Goal: Information Seeking & Learning: Learn about a topic

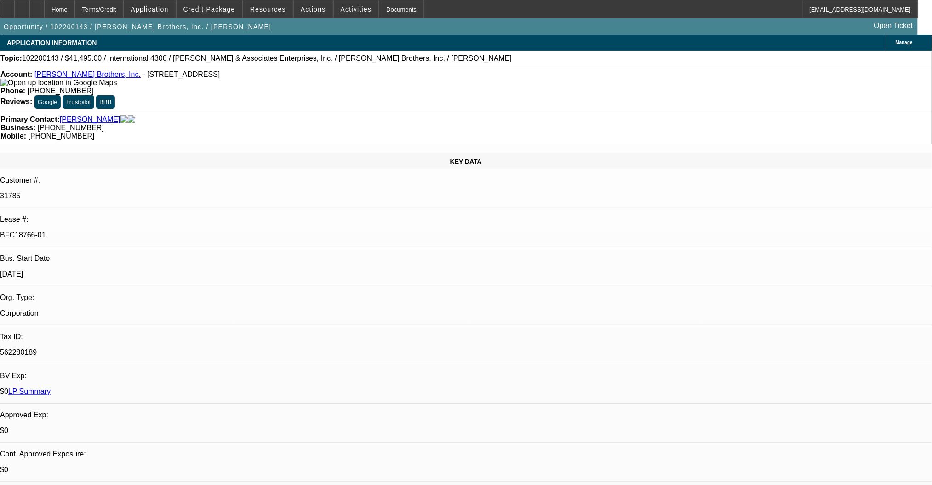
select select "0"
select select "2"
select select "0.1"
select select "4"
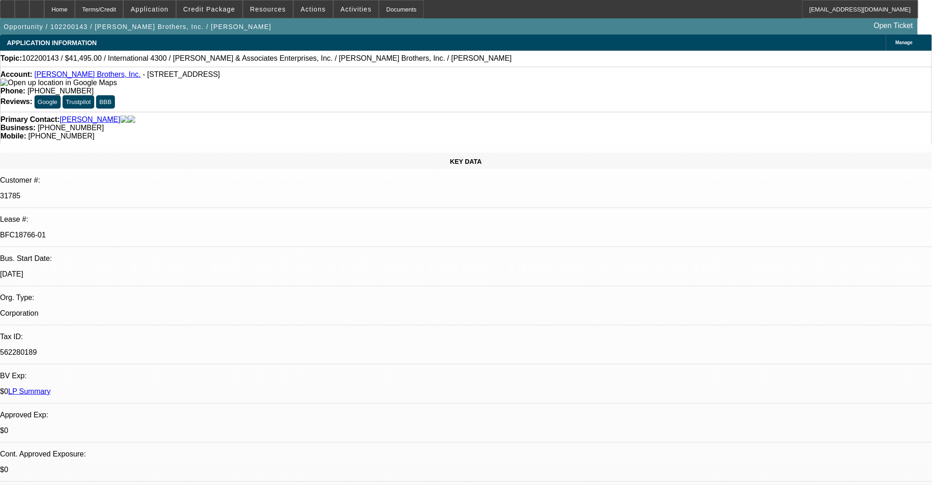
select select "0"
select select "2"
select select "0.1"
select select "4"
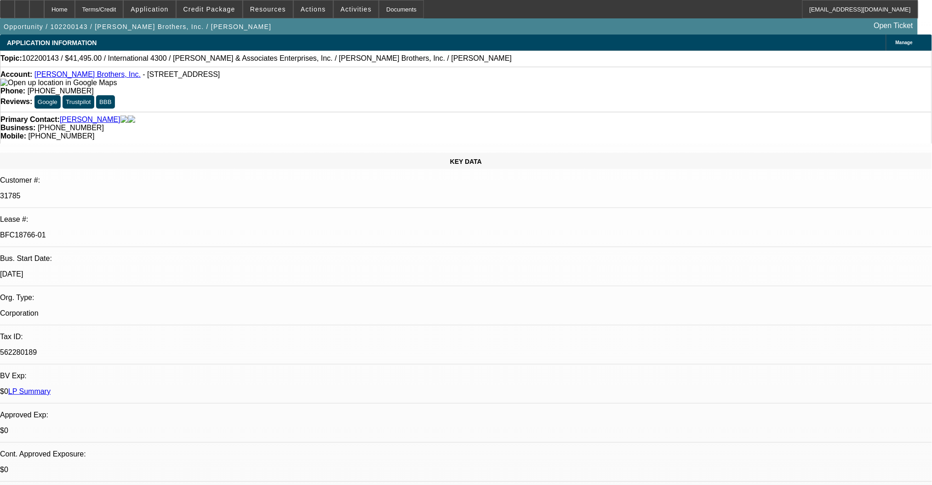
select select "0"
select select "2"
select select "0.1"
select select "4"
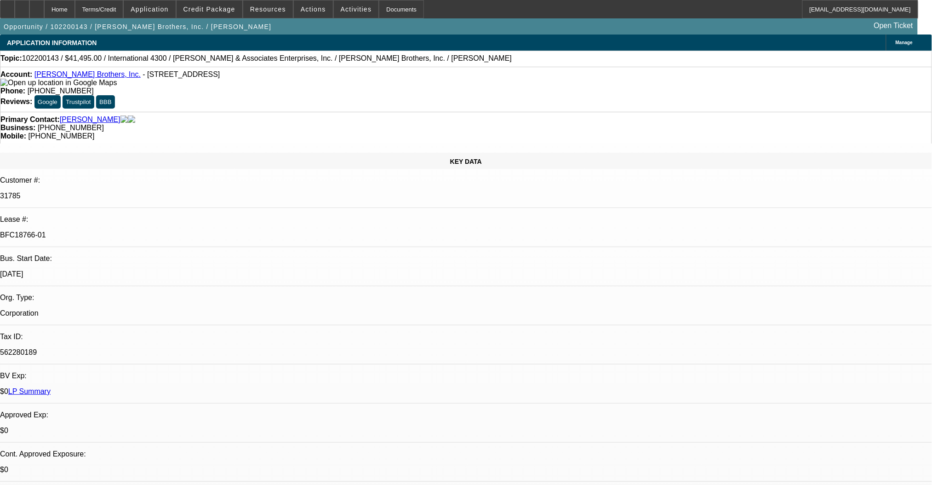
select select "0"
select select "2"
select select "0.1"
select select "4"
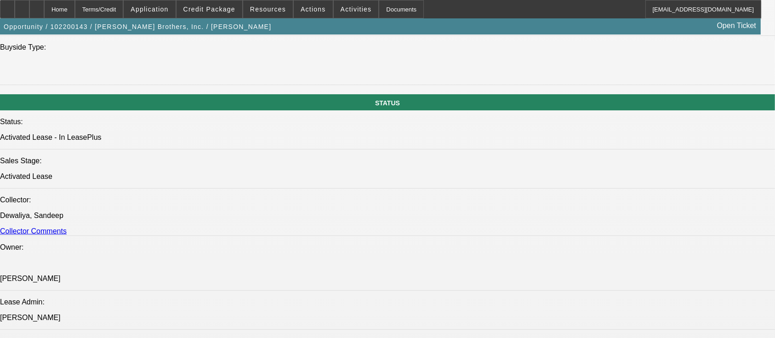
scroll to position [1042, 0]
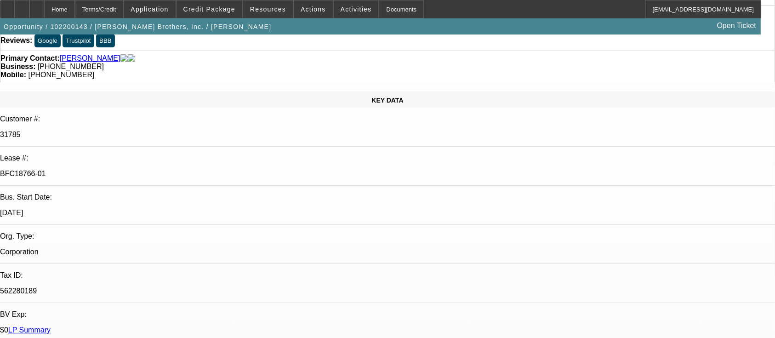
scroll to position [1962, 0]
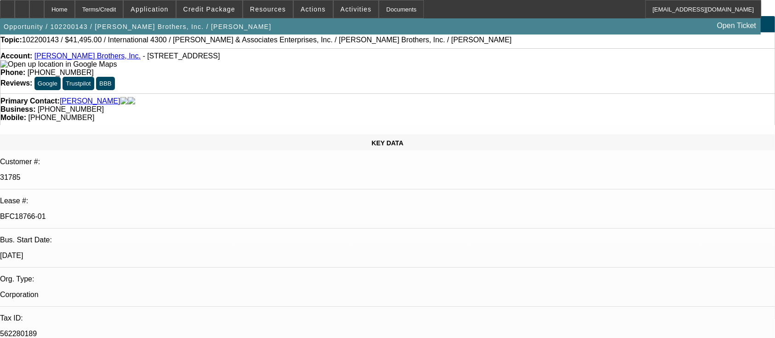
scroll to position [0, 0]
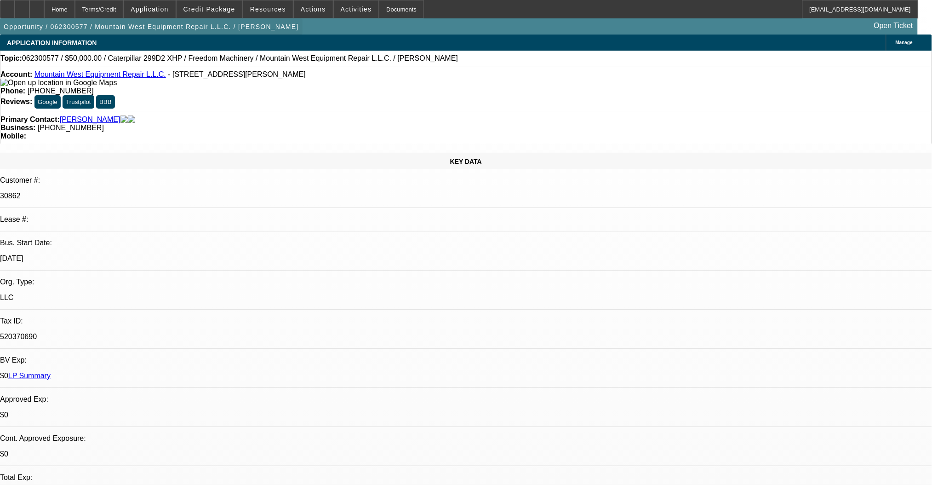
select select "0"
select select "3"
select select "0"
select select "6"
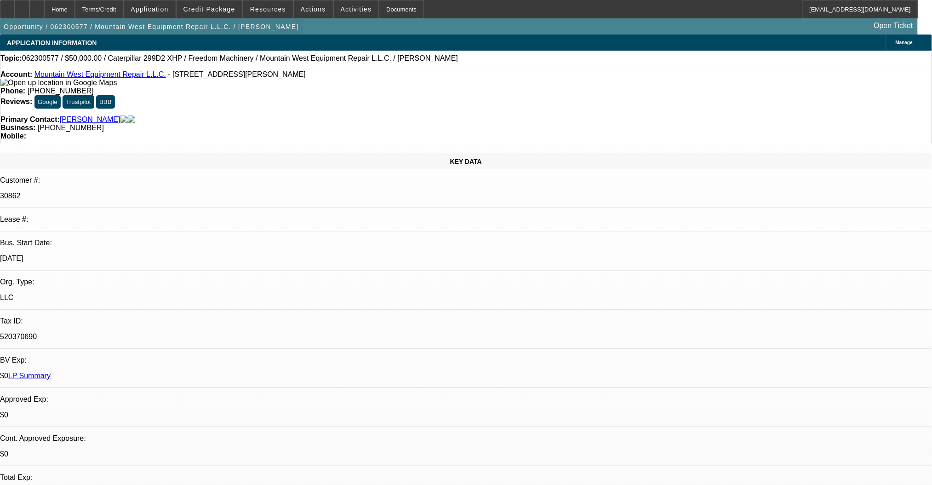
select select "0"
select select "3"
select select "0"
select select "6"
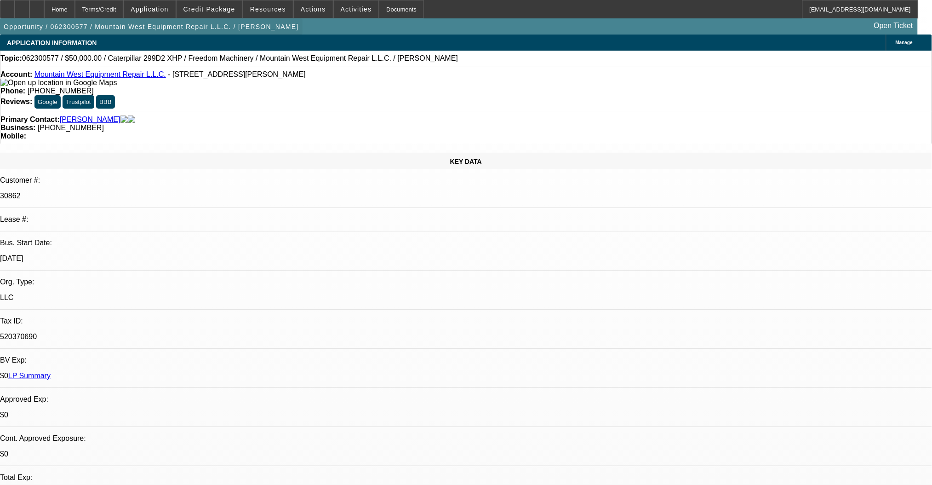
select select "0"
select select "3"
select select "0"
select select "6"
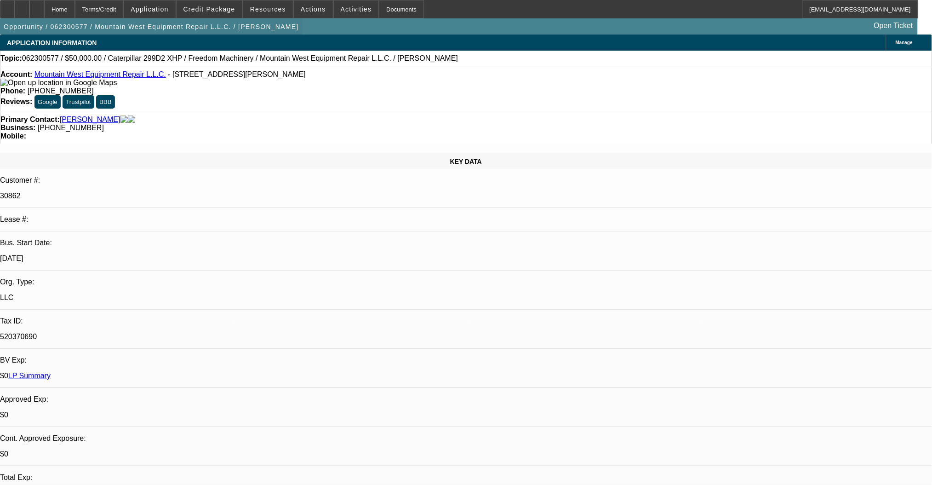
select select "0"
select select "3"
select select "0"
select select "6"
